Goal: Check status: Check status

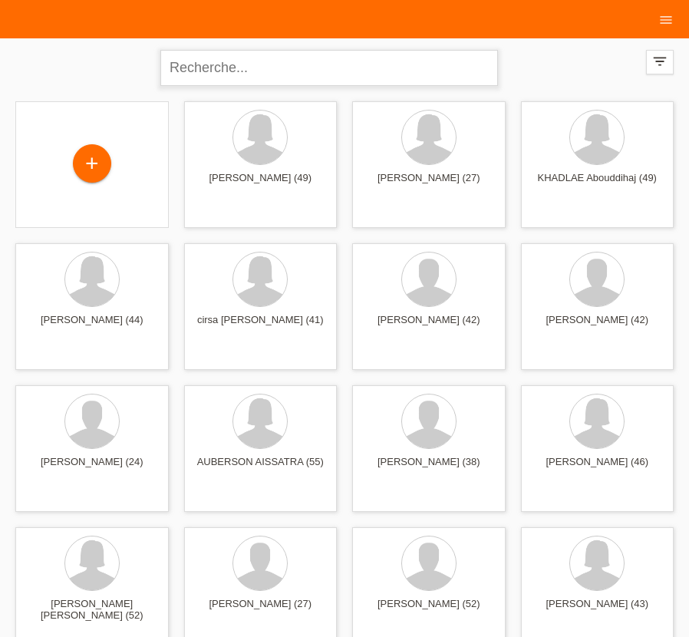
click at [299, 59] on input "text" at bounding box center [329, 68] width 338 height 36
paste input ": MILENA REPIKJ"
type input "MILENA REPIKJ"
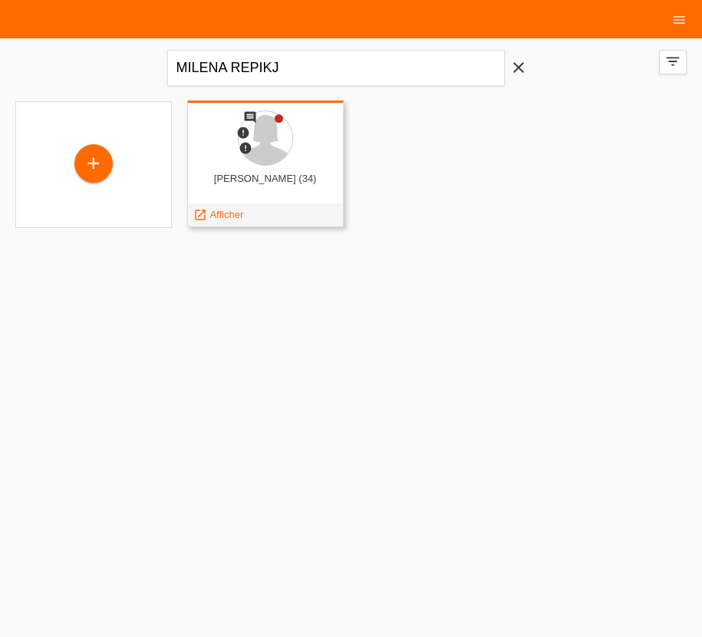
click at [292, 124] on div at bounding box center [265, 139] width 132 height 58
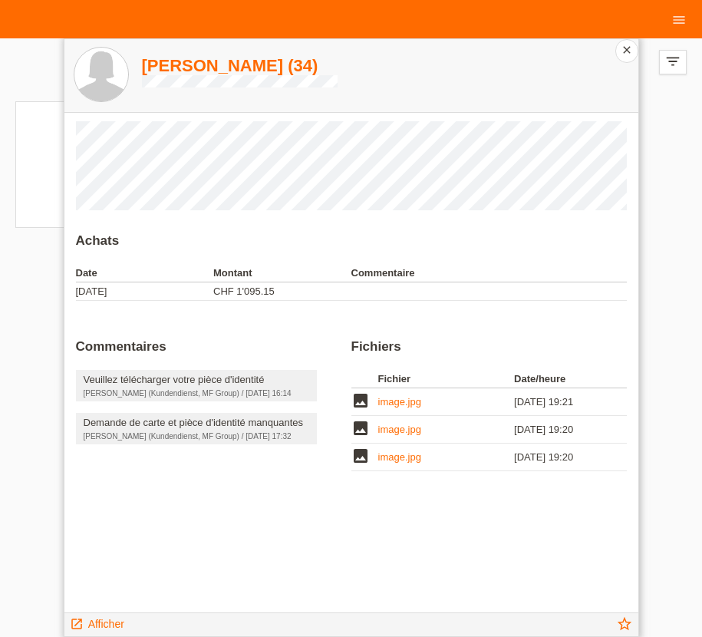
click at [397, 463] on link "image.jpg" at bounding box center [399, 457] width 43 height 12
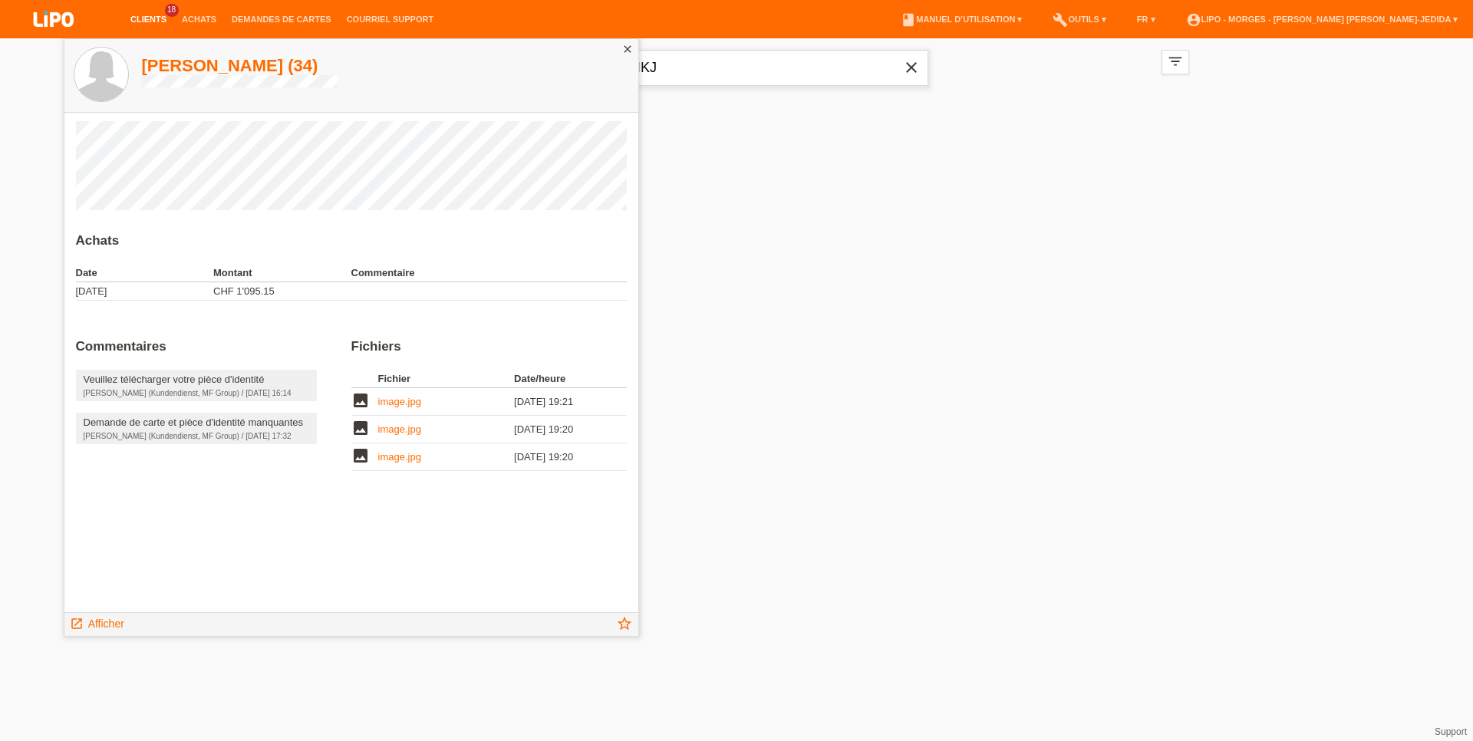
click at [701, 67] on input "MILENA REPIKJ" at bounding box center [737, 68] width 384 height 36
drag, startPoint x: 618, startPoint y: 51, endPoint x: 635, endPoint y: 46, distance: 17.7
click at [625, 50] on div "close" at bounding box center [627, 50] width 21 height 22
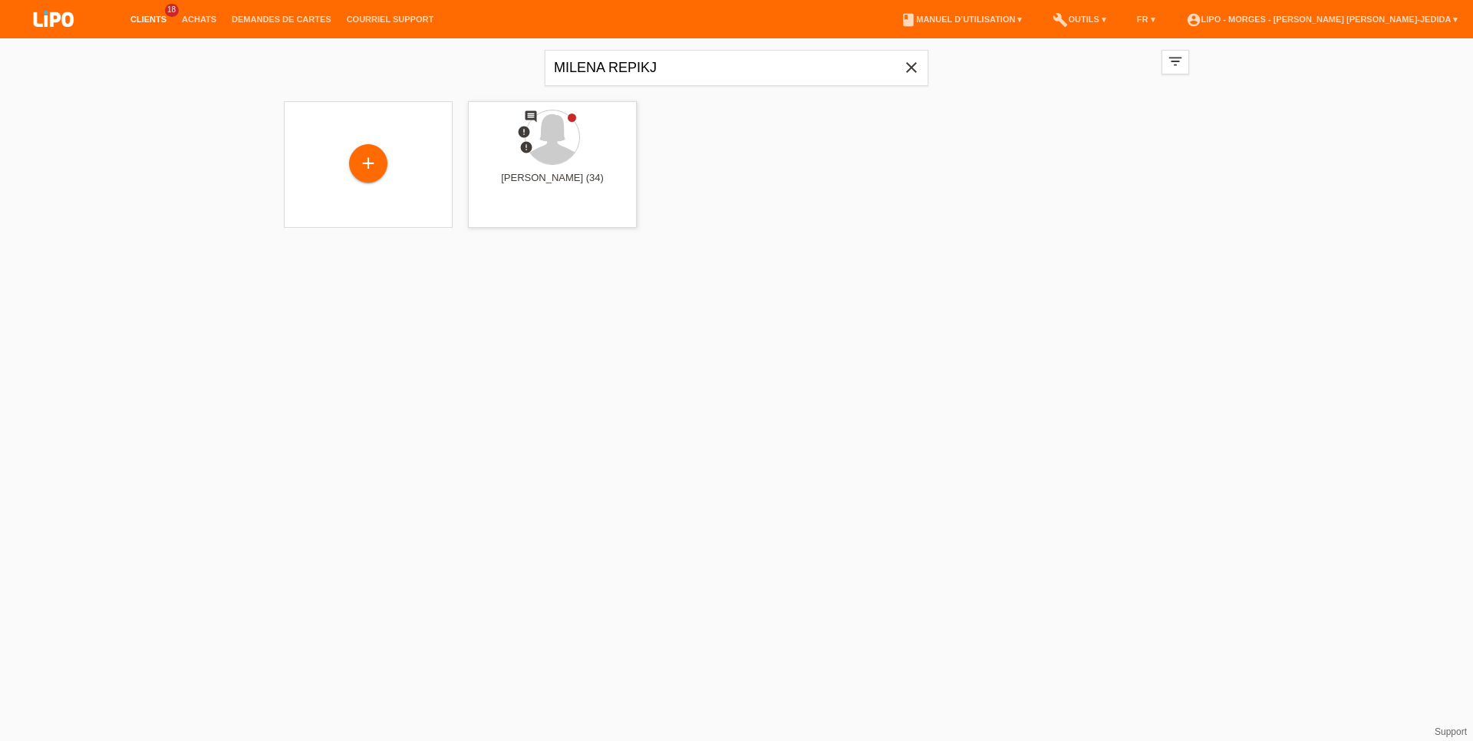
click at [701, 63] on icon "close" at bounding box center [911, 67] width 18 height 18
click at [701, 59] on input "text" at bounding box center [737, 68] width 384 height 36
paste input "Kanangila"
type input "Kanangila"
click at [589, 163] on div at bounding box center [552, 139] width 144 height 58
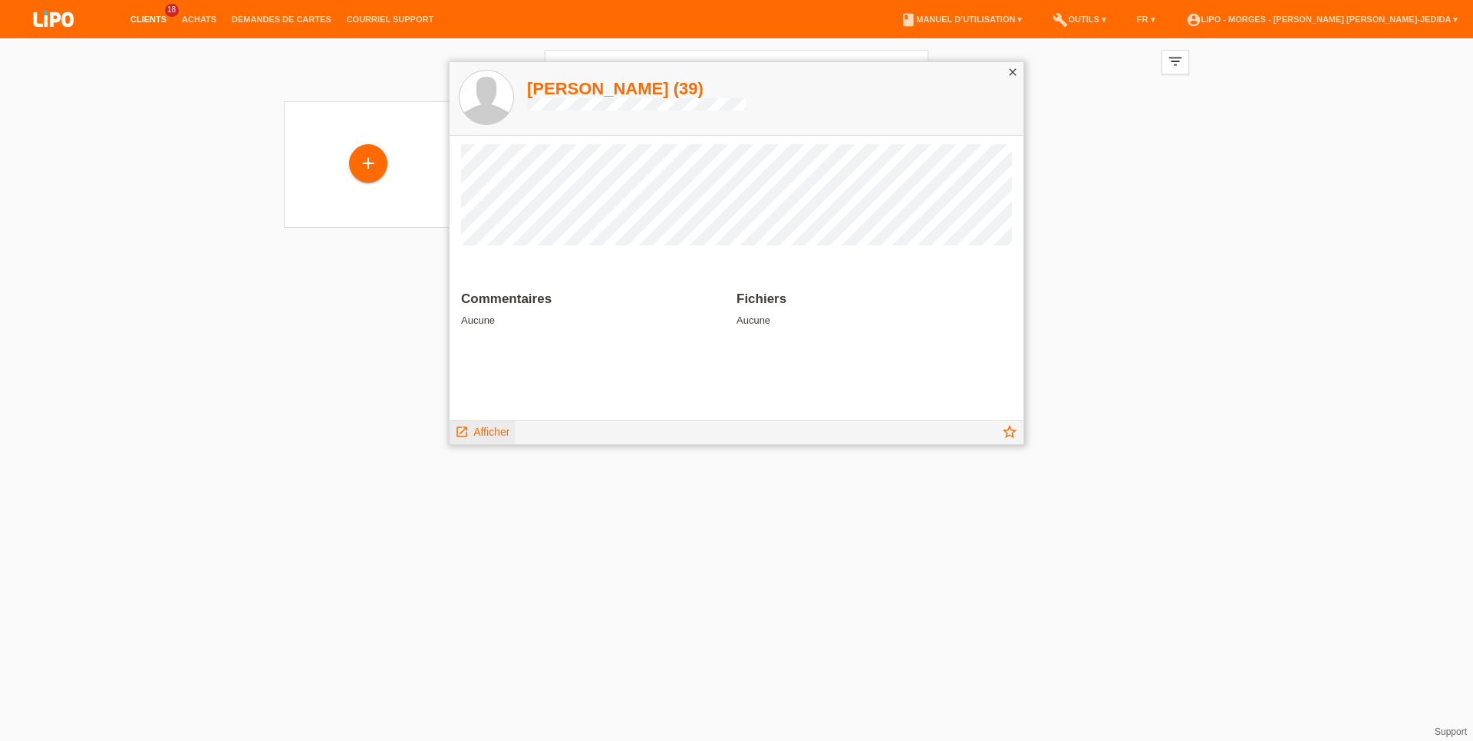
click at [506, 424] on link "launch Afficher" at bounding box center [482, 430] width 54 height 19
click at [508, 427] on span "Afficher" at bounding box center [491, 432] width 36 height 12
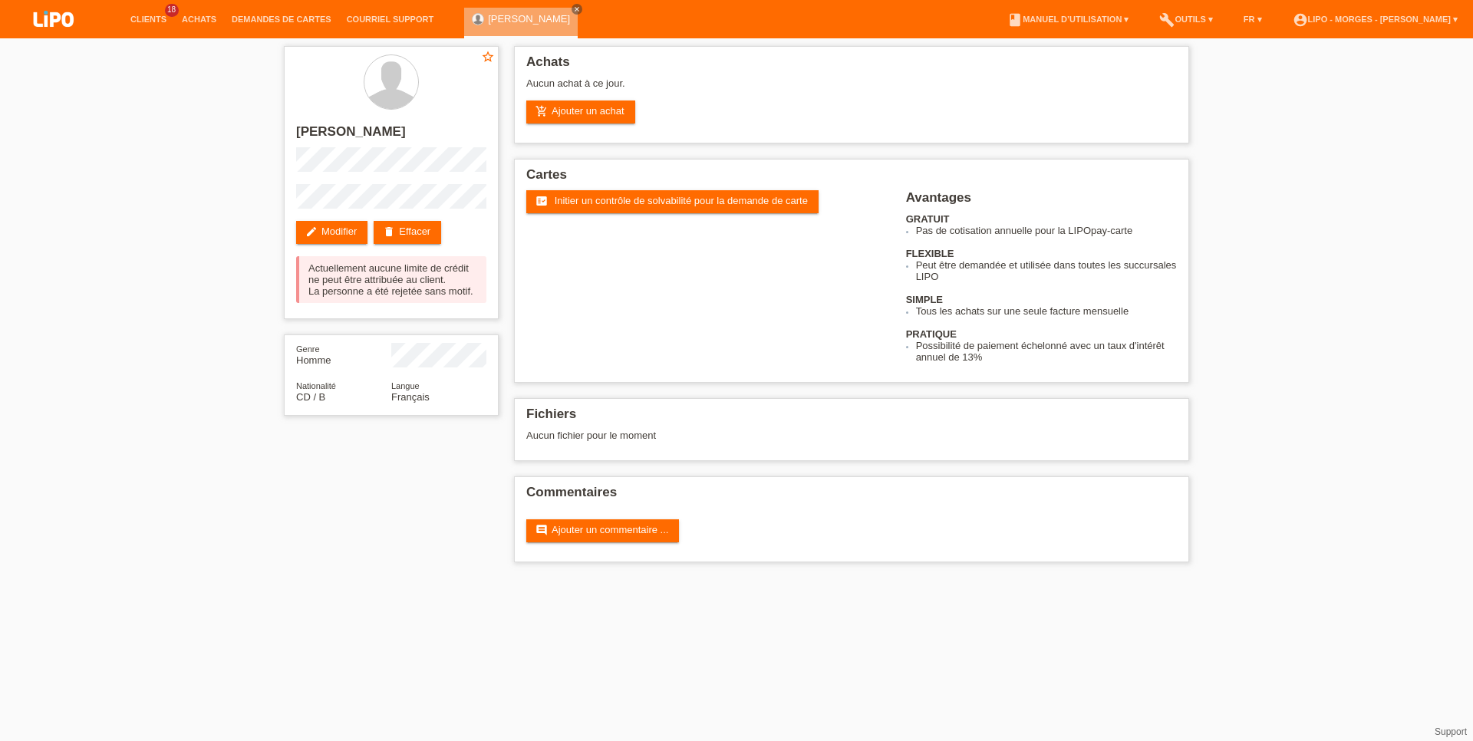
click at [52, 578] on html "Clients 18 Achats Demandes de cartes Courriel Support close" at bounding box center [736, 289] width 1473 height 578
click at [604, 203] on span "Initier un contrôle de solvabilité pour la demande de carte" at bounding box center [681, 201] width 253 height 12
drag, startPoint x: 265, startPoint y: 716, endPoint x: 256, endPoint y: 715, distance: 8.5
click at [265, 578] on html "Clients 18 Achats Demandes de cartes Courriel Support close" at bounding box center [736, 289] width 1473 height 578
